Goal: Task Accomplishment & Management: Manage account settings

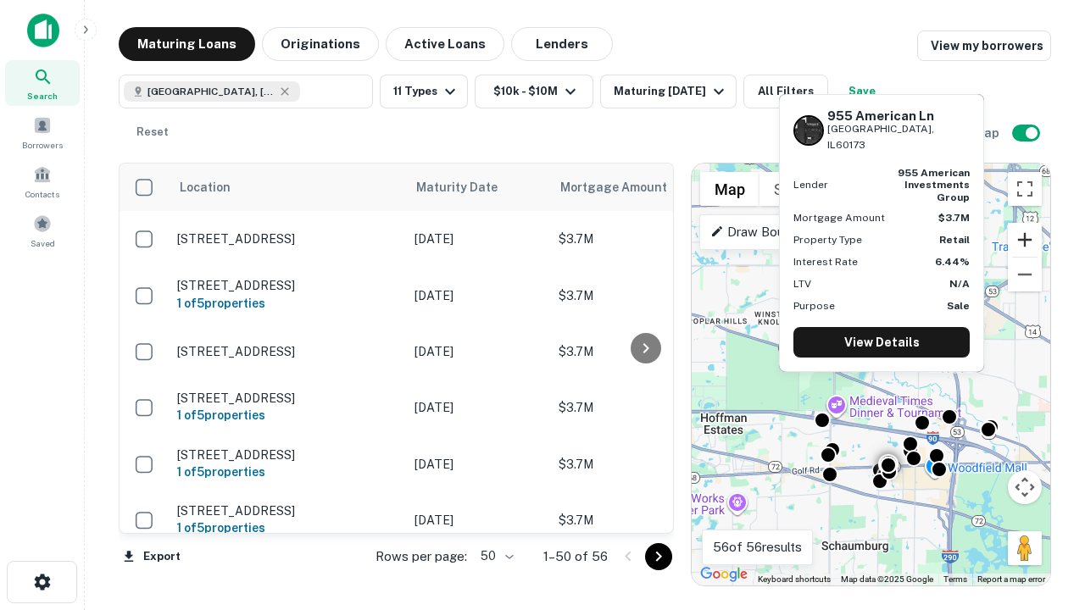
click at [1025, 240] on button "Zoom in" at bounding box center [1025, 240] width 34 height 34
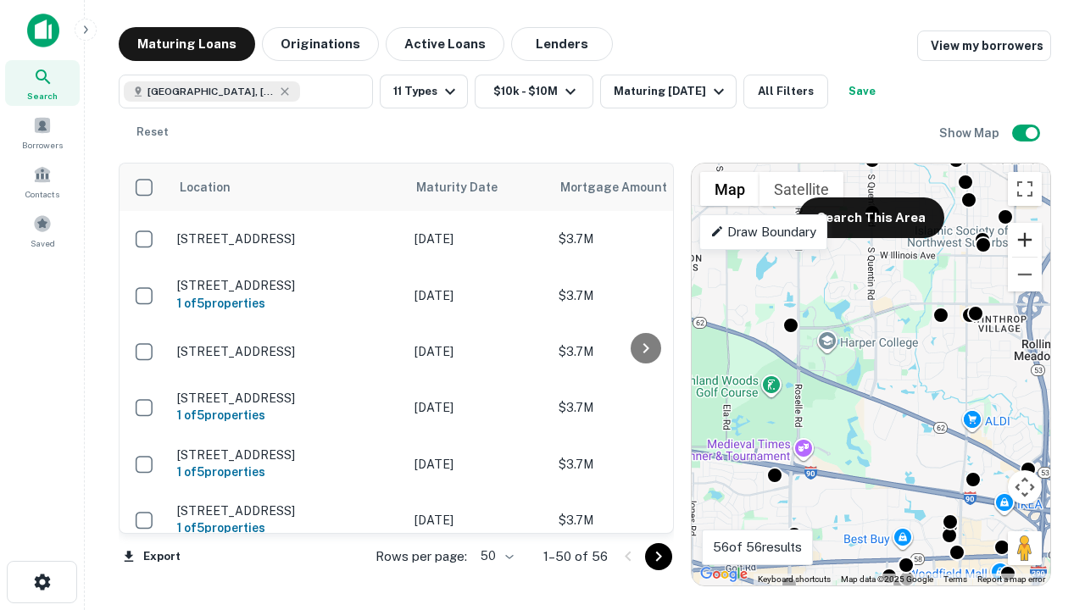
click at [1025, 240] on button "Zoom in" at bounding box center [1025, 240] width 34 height 34
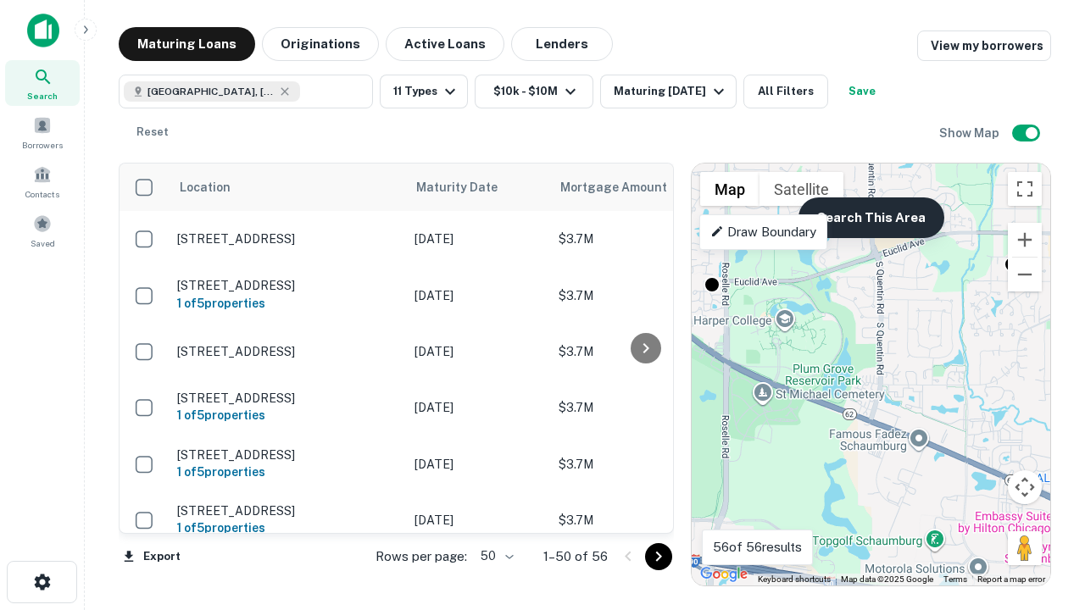
click at [870, 218] on button "Search This Area" at bounding box center [871, 217] width 146 height 41
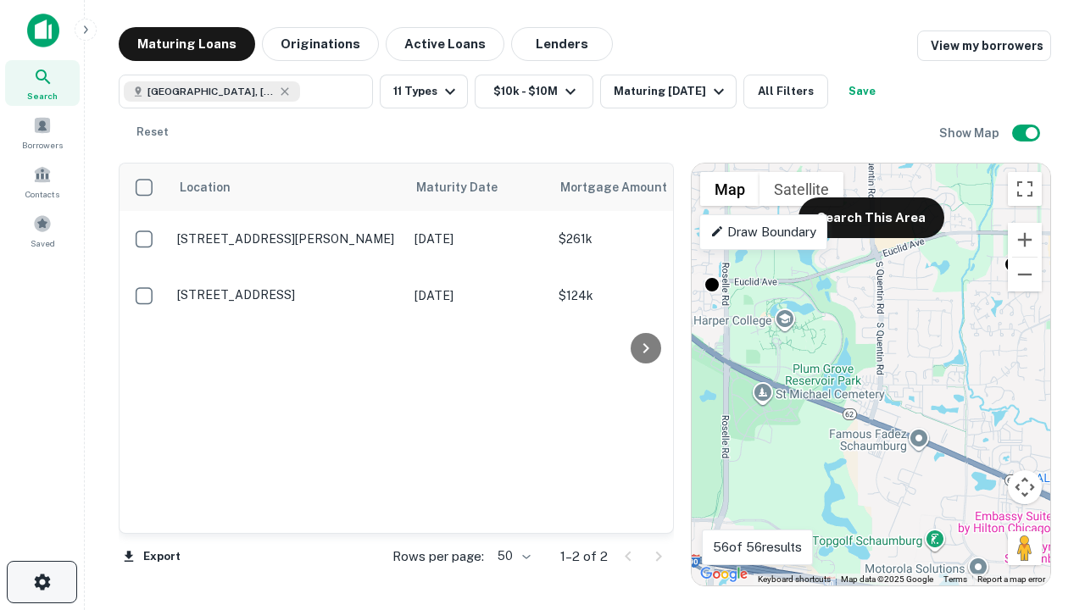
click at [42, 582] on icon "button" at bounding box center [42, 582] width 20 height 20
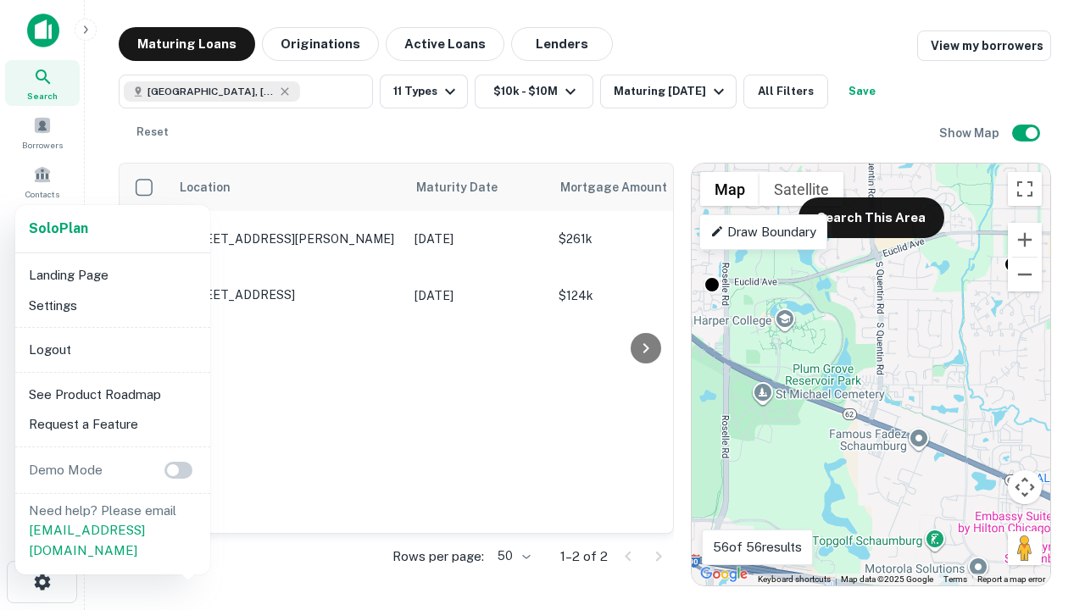
click at [112, 349] on li "Logout" at bounding box center [112, 350] width 181 height 31
